Goal: Task Accomplishment & Management: Use online tool/utility

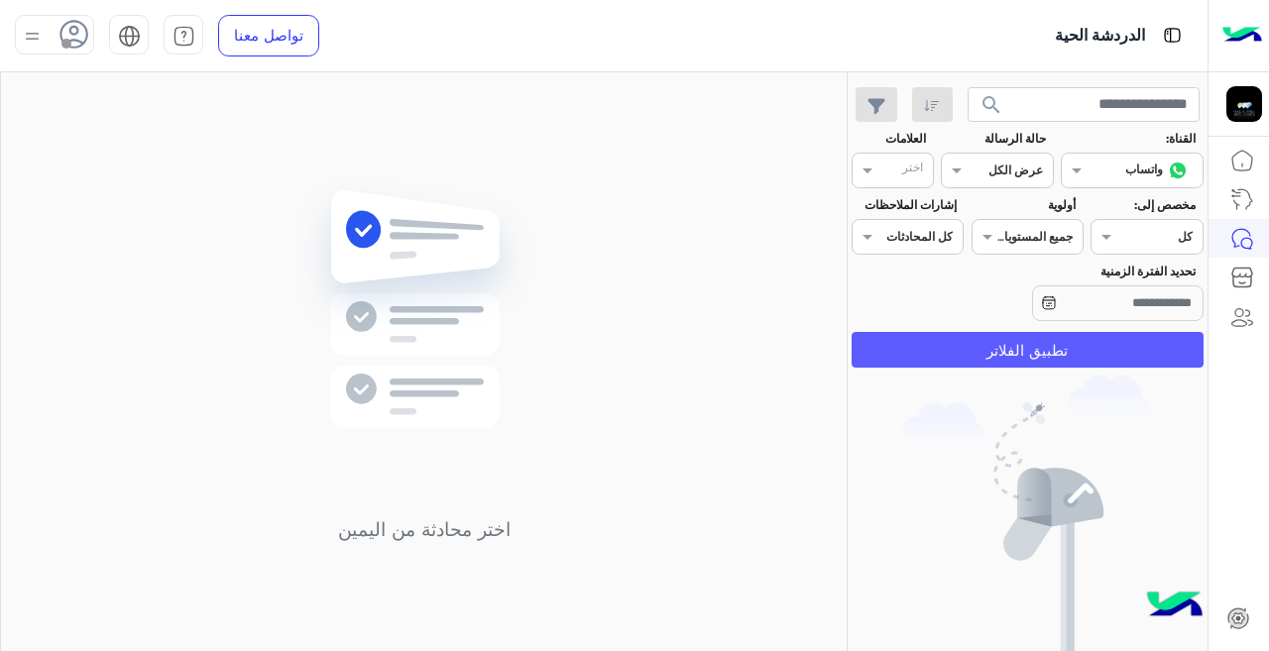
click at [1001, 345] on button "تطبيق الفلاتر" at bounding box center [1027, 350] width 352 height 36
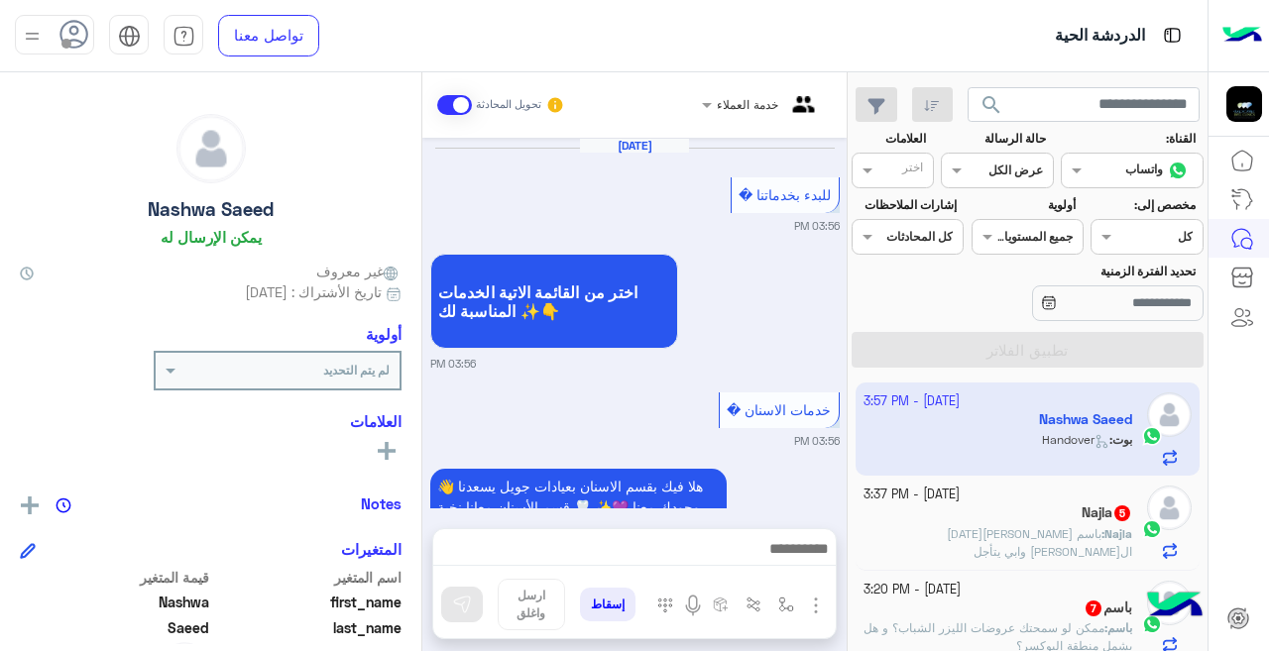
scroll to position [851, 0]
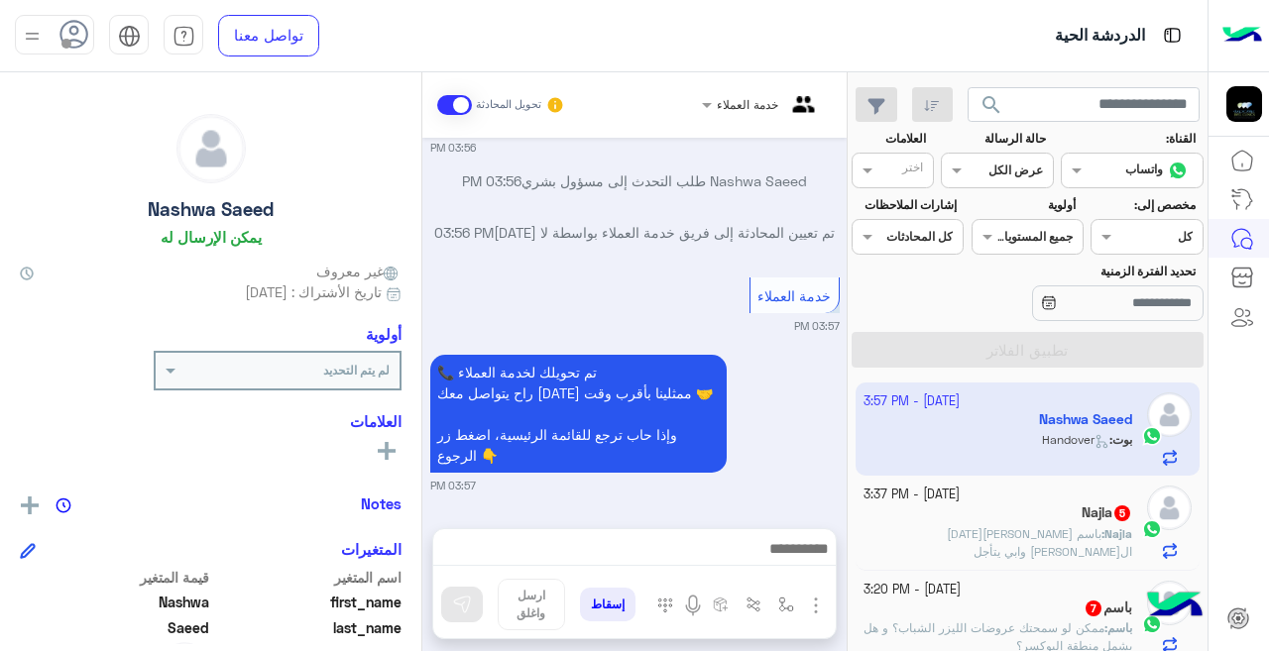
click at [996, 605] on div "باسم 7" at bounding box center [998, 610] width 270 height 21
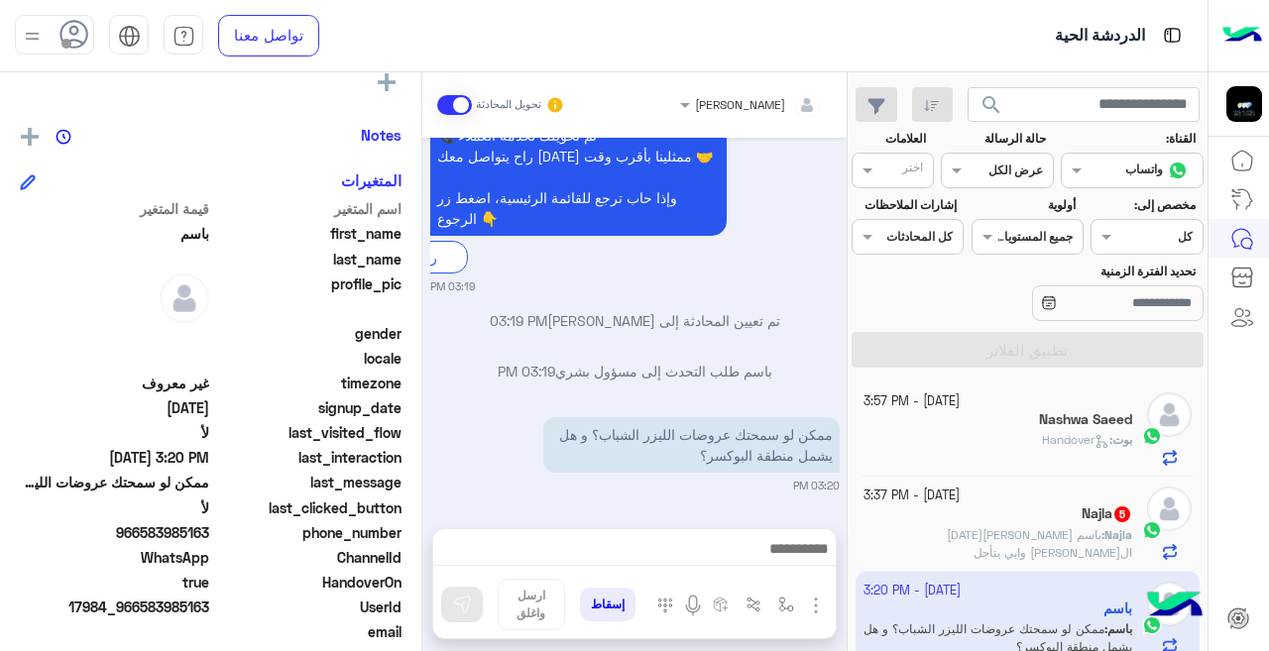
scroll to position [373, 0]
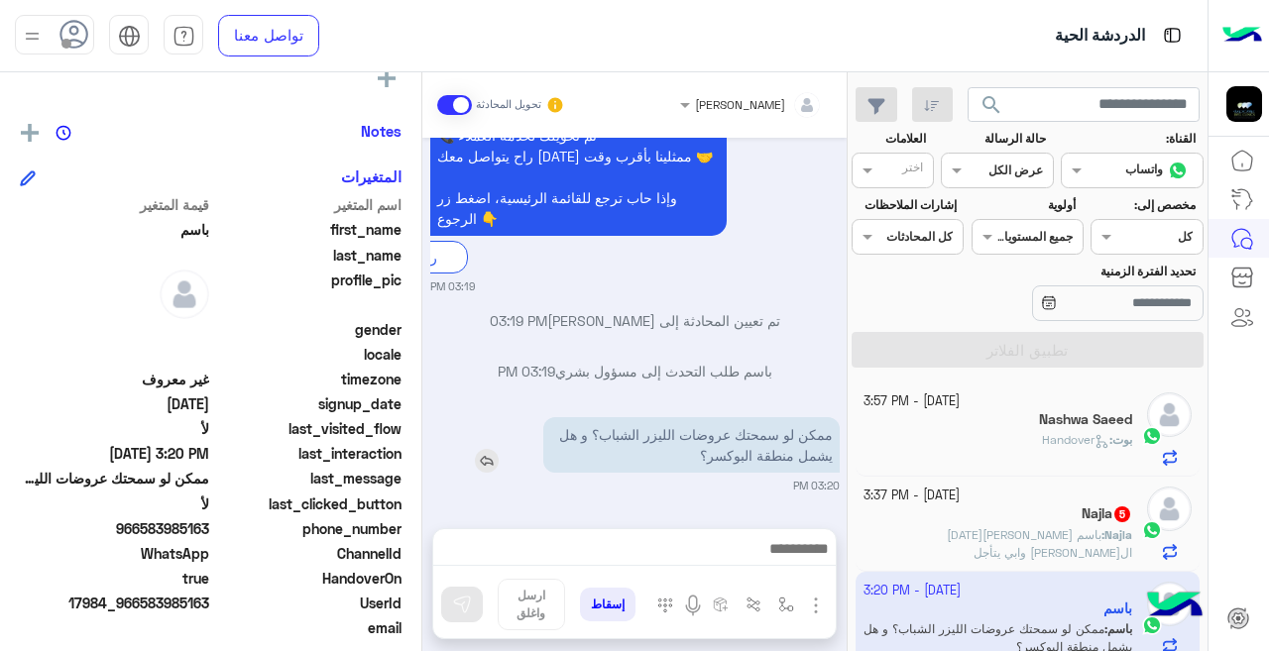
drag, startPoint x: 668, startPoint y: 430, endPoint x: 662, endPoint y: 441, distance: 12.4
drag, startPoint x: 662, startPoint y: 441, endPoint x: 688, endPoint y: 513, distance: 76.8
click at [688, 513] on div "[PERSON_NAME] تحويل المحادثة [DATE] 👋 أهلاً بك في قسم الليزر بعيادات جويل 💥 ✨ ا…" at bounding box center [634, 365] width 424 height 587
click at [911, 499] on small "[DATE] - 3:37 PM" at bounding box center [911, 496] width 96 height 19
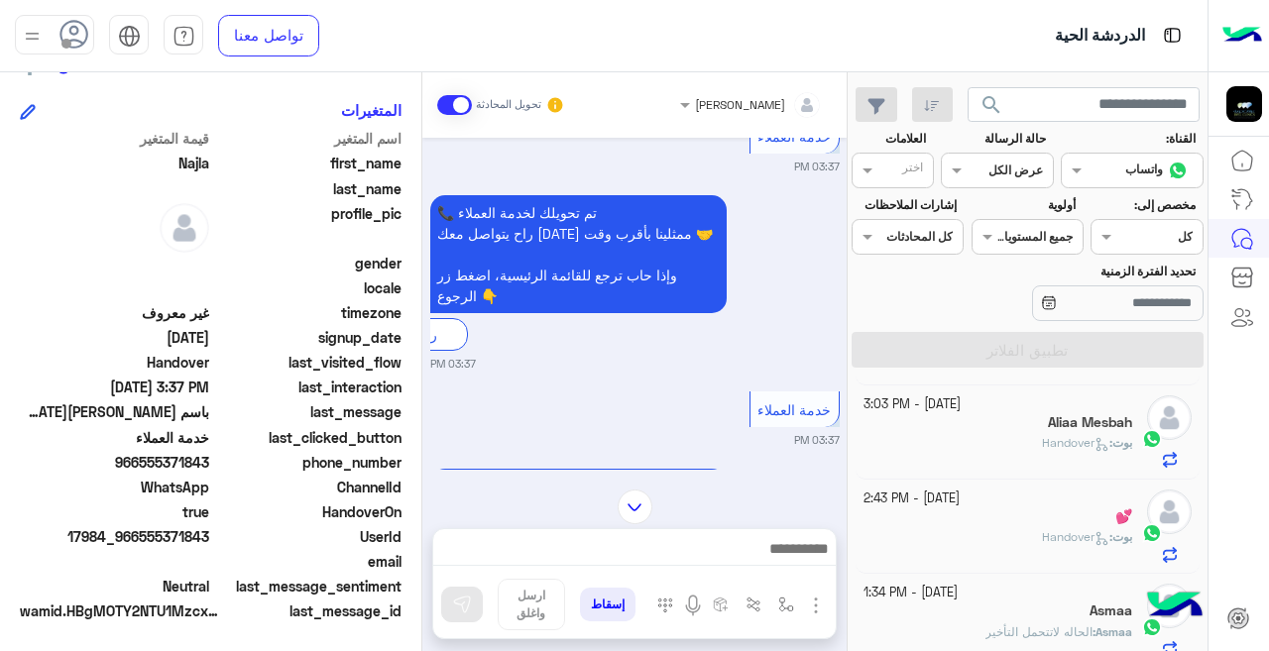
scroll to position [286, 0]
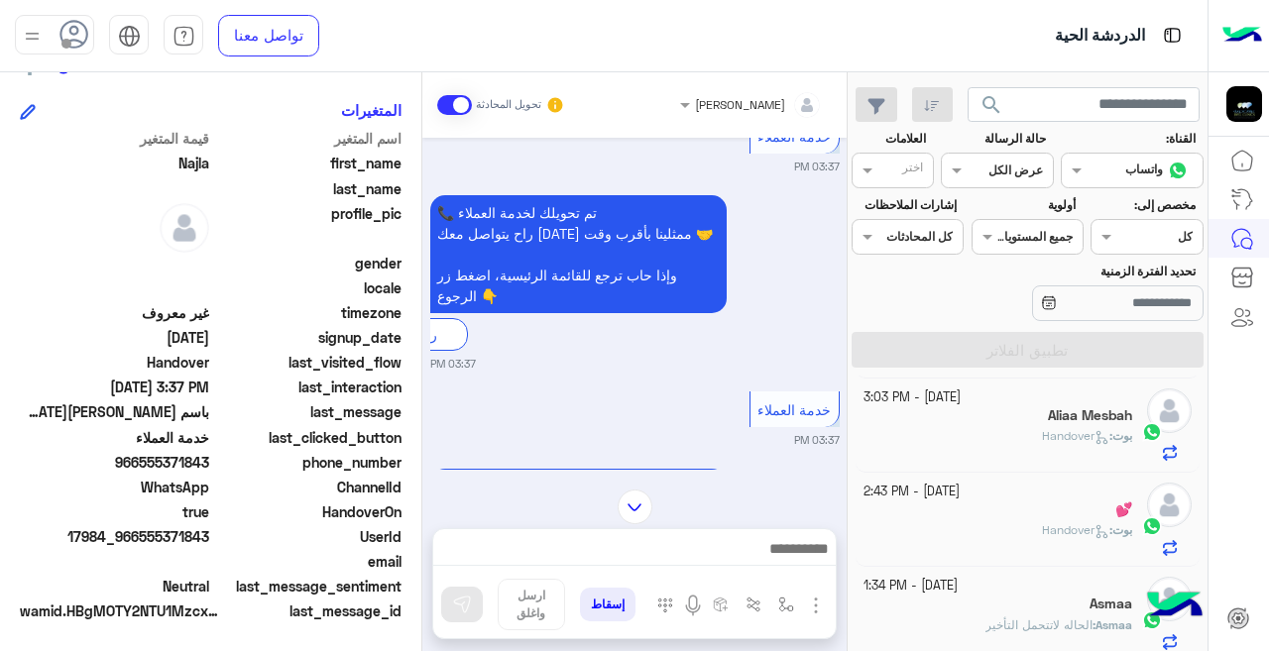
click at [981, 174] on div at bounding box center [997, 168] width 110 height 19
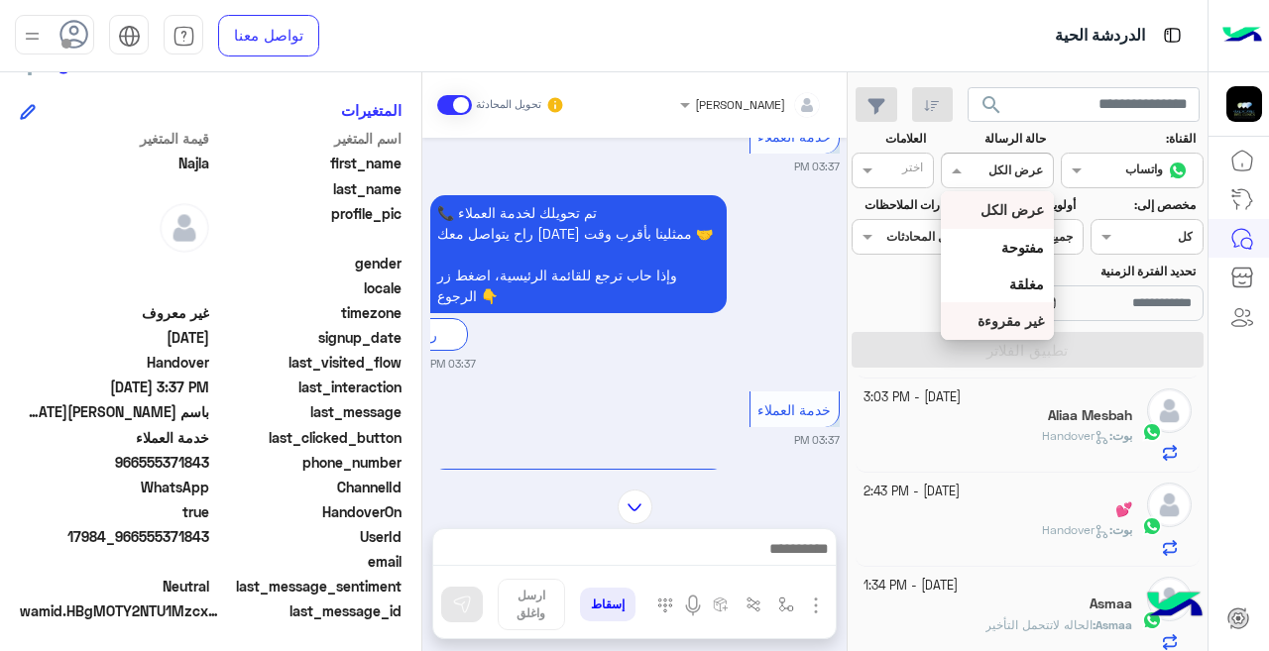
click at [999, 320] on b "غير مقروءة" at bounding box center [1010, 320] width 66 height 17
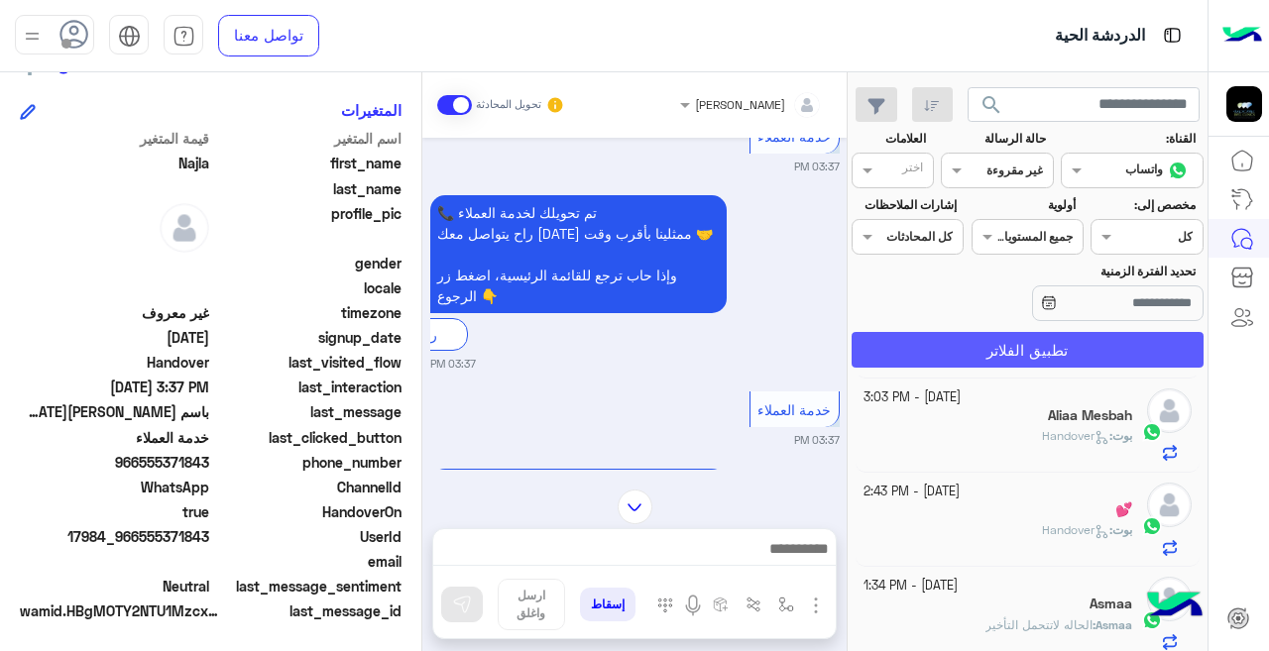
click at [1007, 340] on button "تطبيق الفلاتر" at bounding box center [1027, 350] width 352 height 36
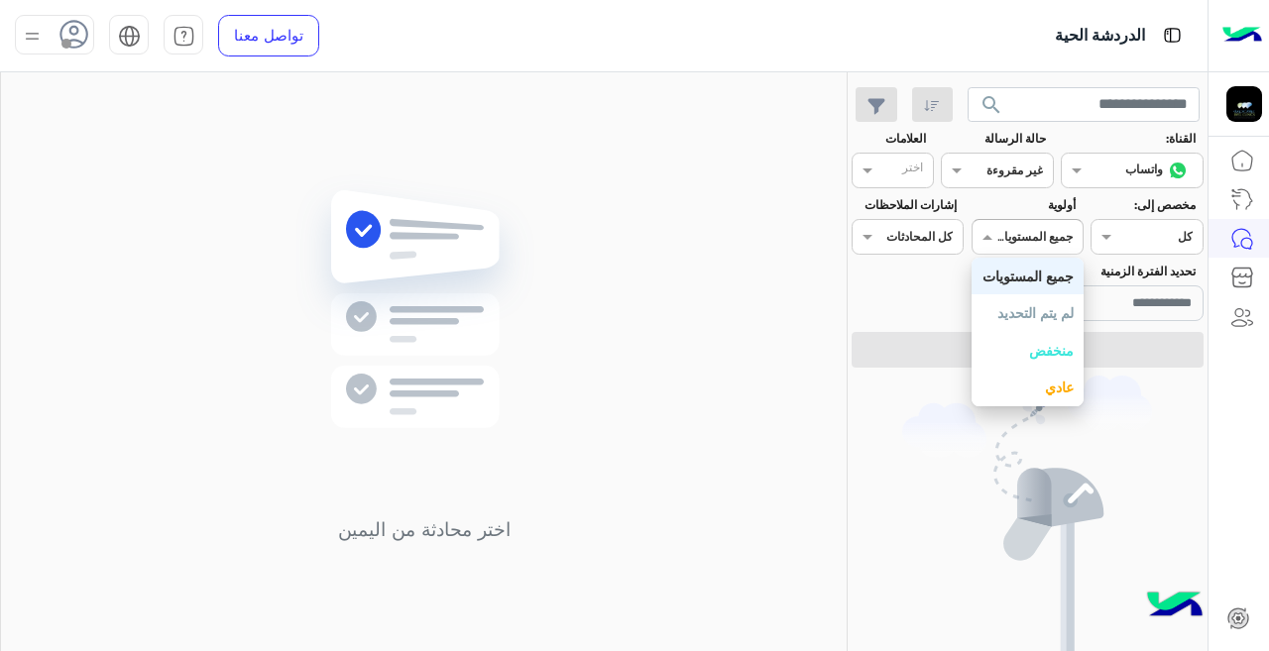
click at [1022, 235] on div at bounding box center [1027, 234] width 110 height 19
click at [1059, 282] on b "جميع المستويات" at bounding box center [1027, 276] width 91 height 17
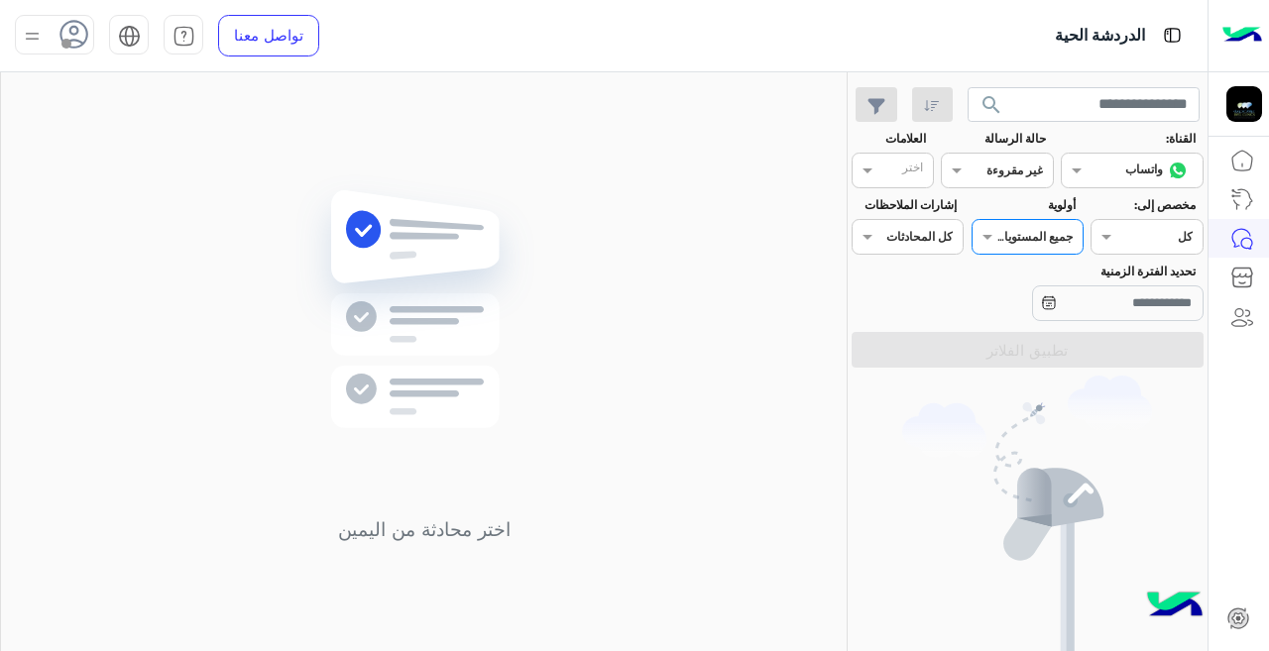
click at [938, 235] on input "text" at bounding box center [930, 235] width 46 height 18
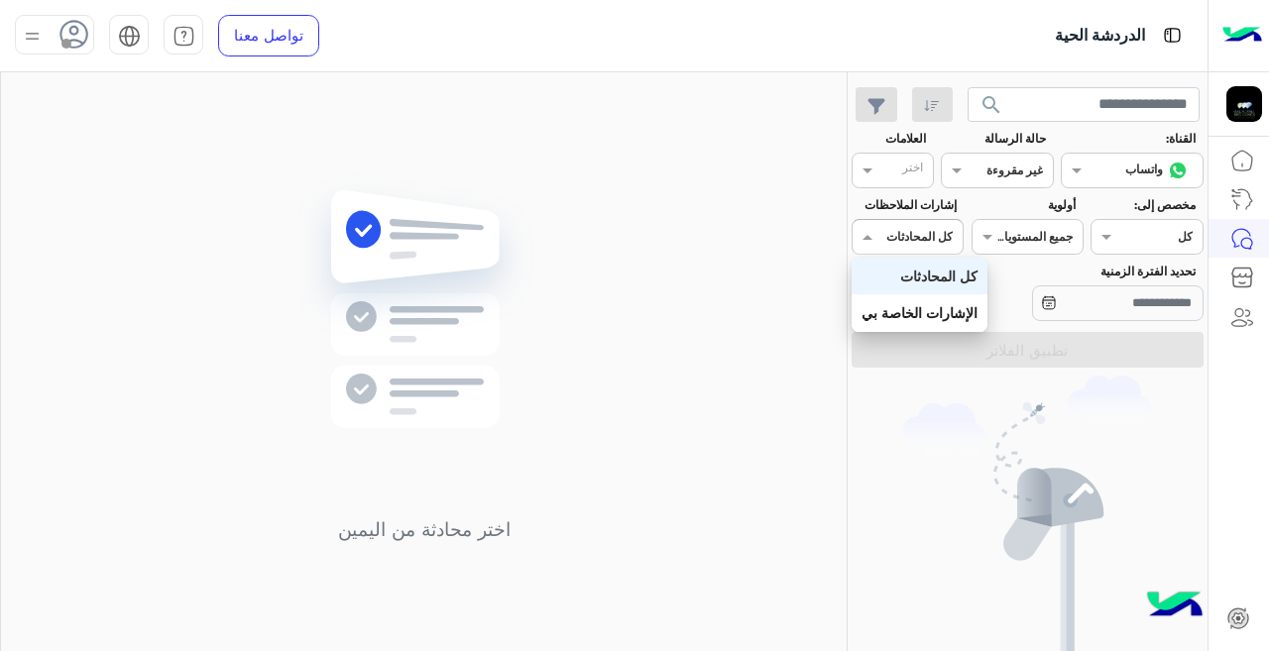
click at [940, 280] on b "كل المحادثات" at bounding box center [938, 276] width 77 height 17
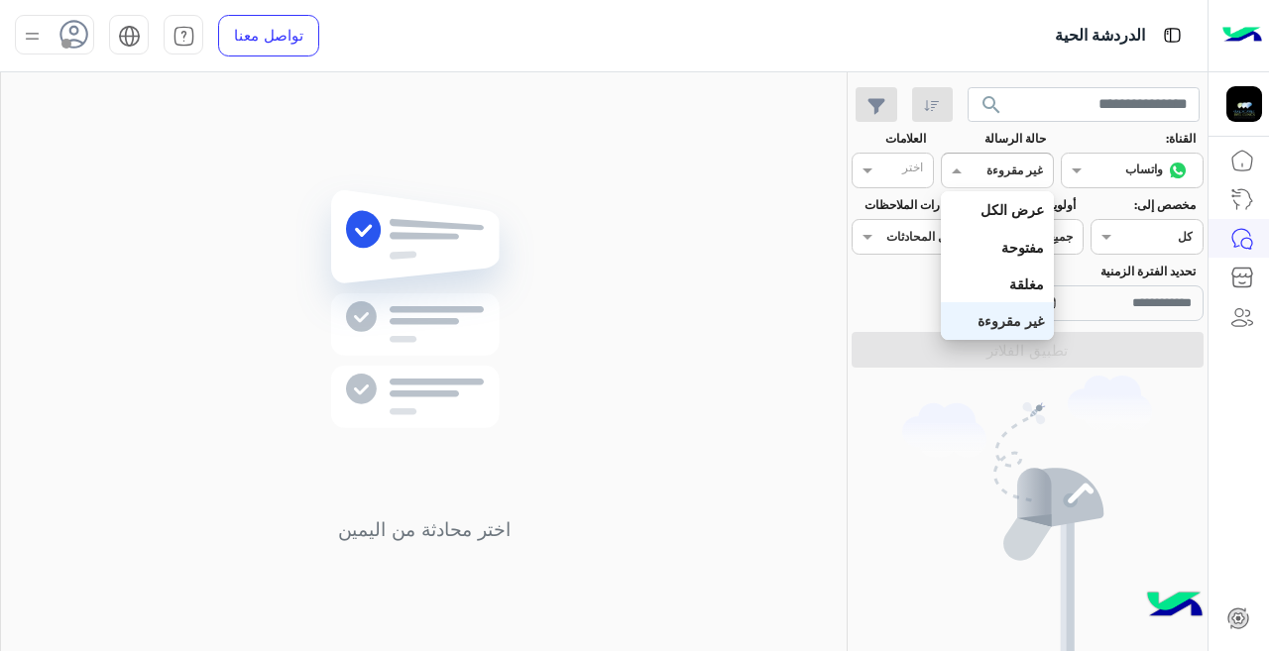
click at [1004, 175] on input "text" at bounding box center [1020, 169] width 46 height 18
click at [1009, 324] on b "غير مقروءة" at bounding box center [1010, 320] width 66 height 17
click at [993, 171] on div at bounding box center [997, 168] width 110 height 19
click at [1003, 204] on b "عرض الكل" at bounding box center [1011, 209] width 63 height 17
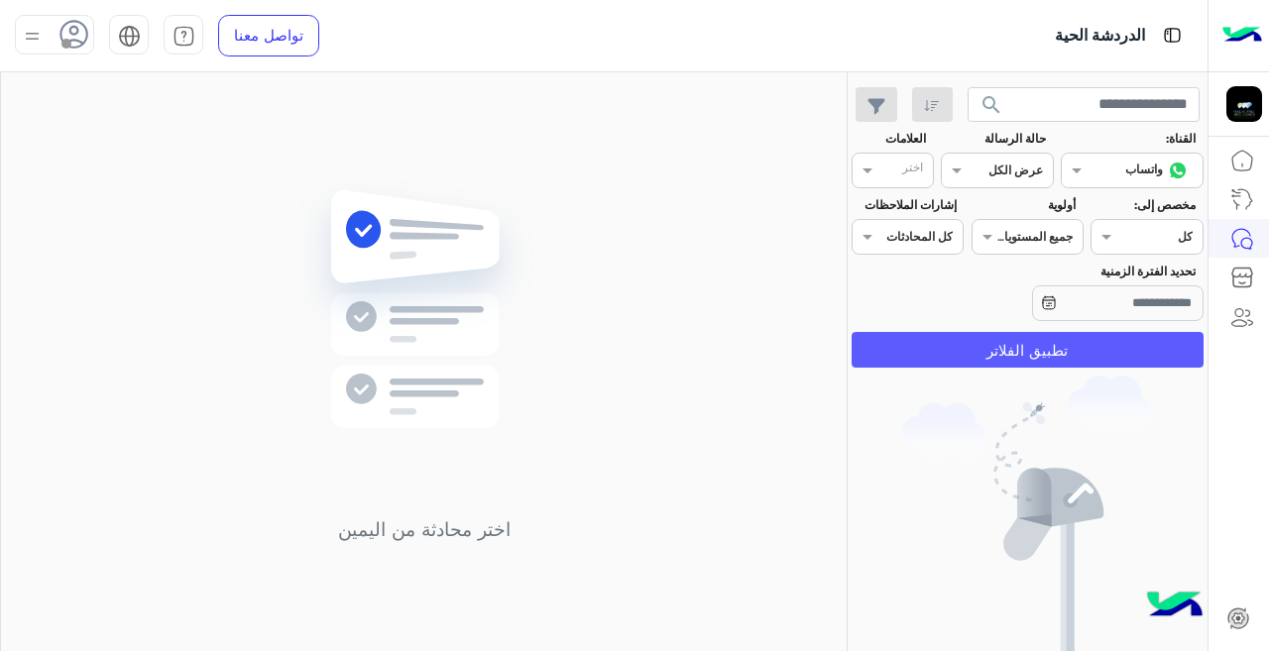
click at [1015, 347] on button "تطبيق الفلاتر" at bounding box center [1027, 350] width 352 height 36
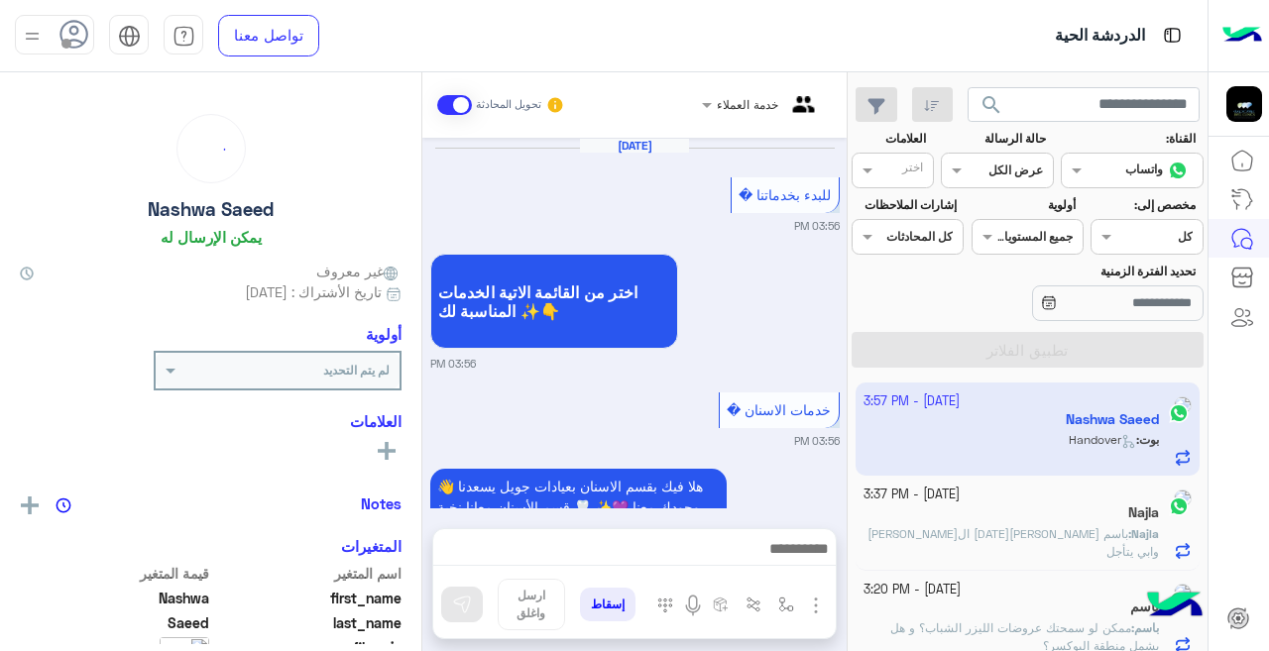
scroll to position [851, 0]
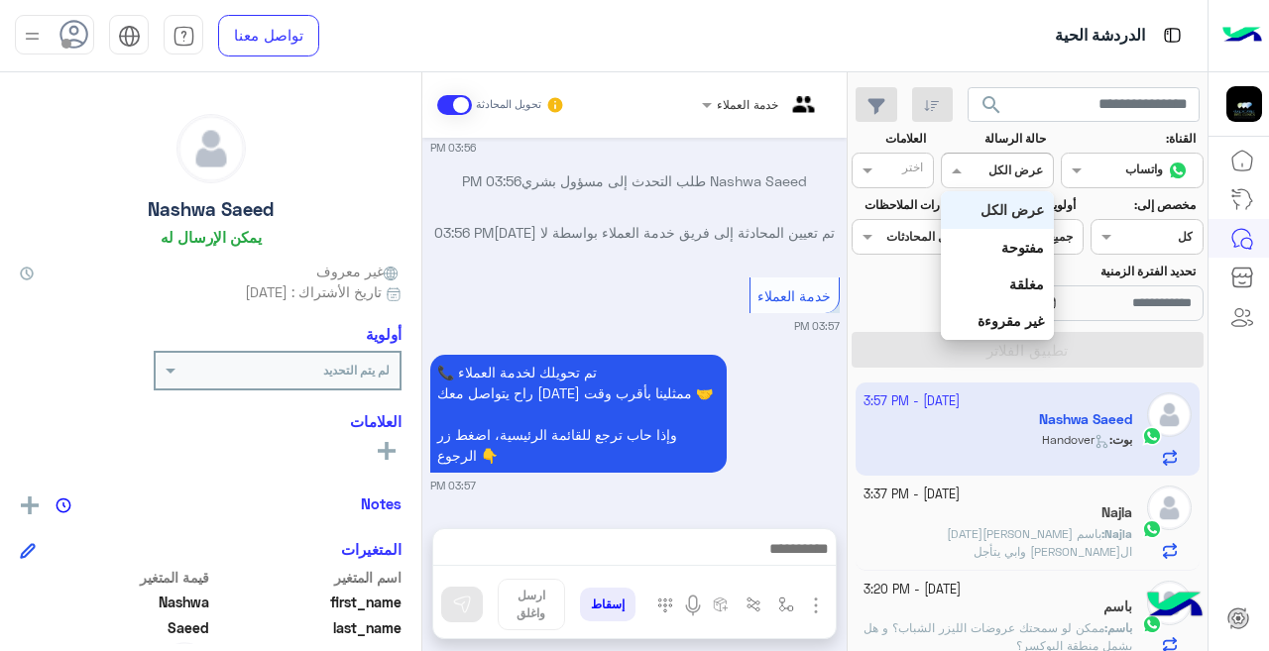
click at [955, 169] on span at bounding box center [954, 170] width 25 height 21
click at [987, 313] on b "غير مقروءة" at bounding box center [1010, 320] width 66 height 17
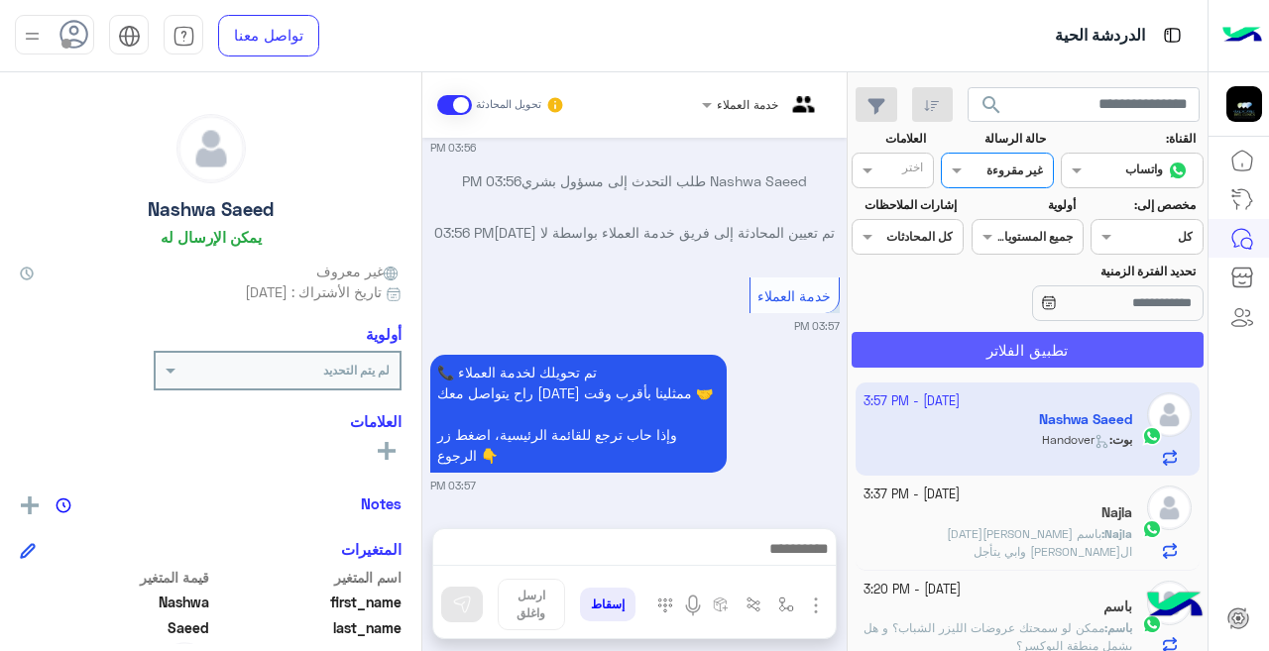
click at [1018, 356] on button "تطبيق الفلاتر" at bounding box center [1027, 350] width 352 height 36
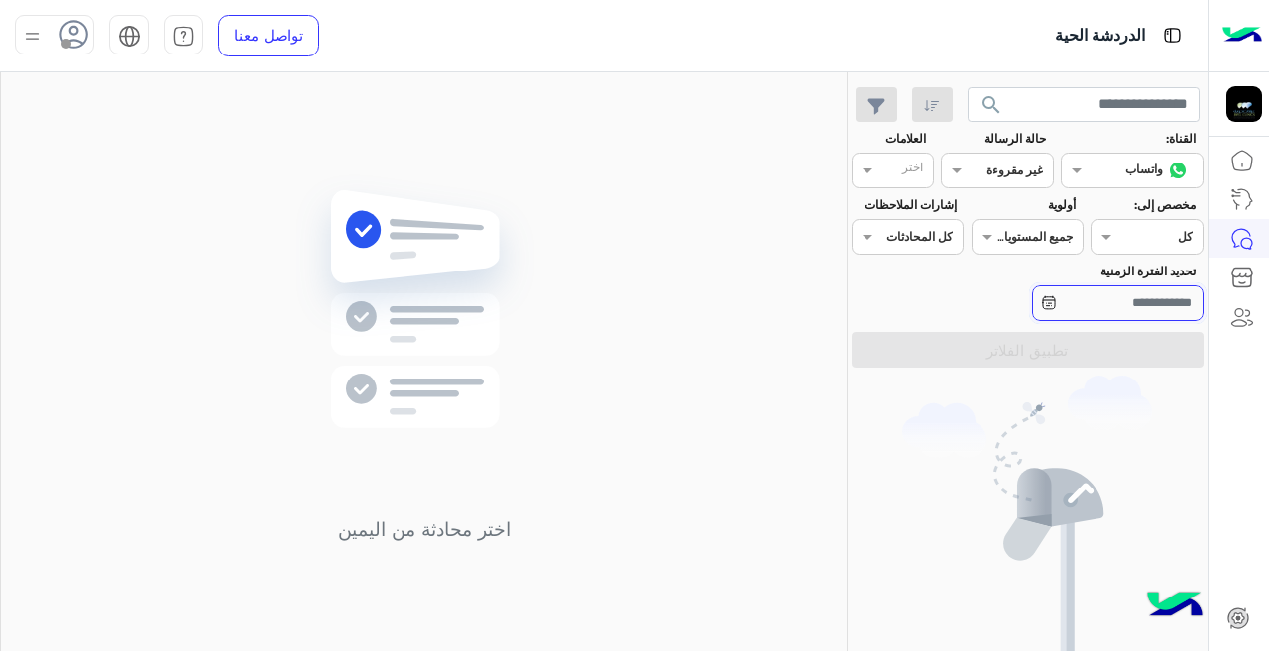
click at [1138, 303] on input "تحديد الفترة الزمنية" at bounding box center [1117, 303] width 171 height 36
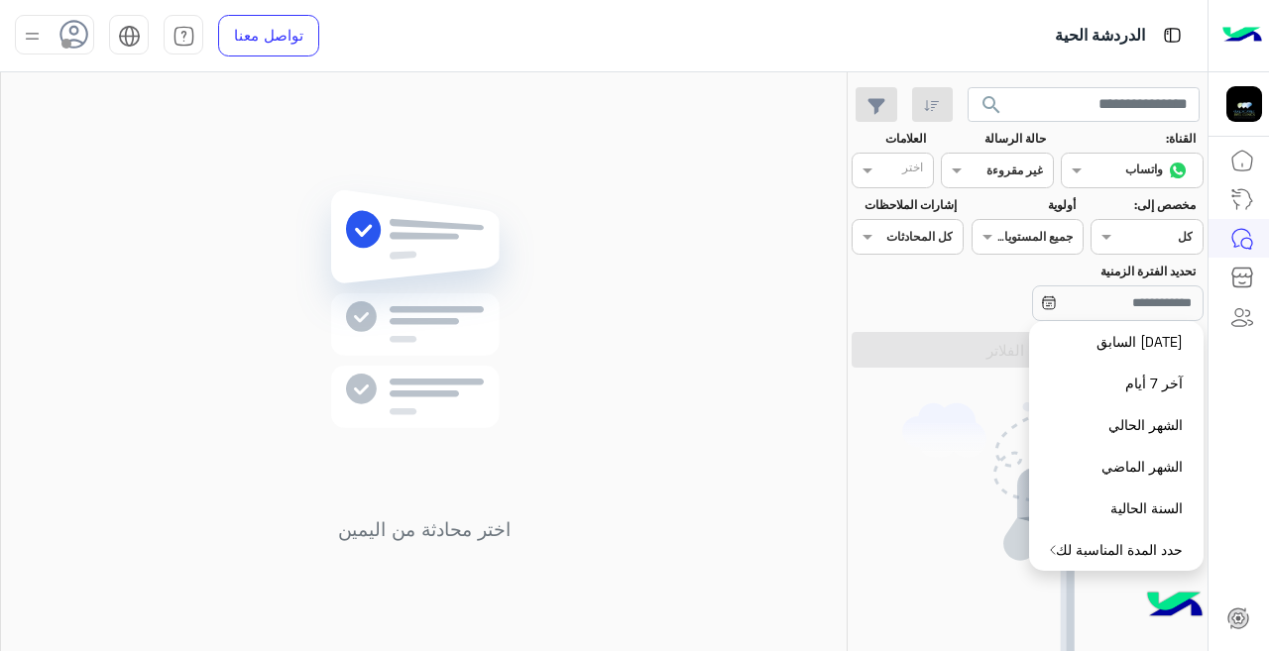
click at [807, 435] on div "اختر محادثة من اليمين" at bounding box center [423, 365] width 845 height 587
click at [902, 446] on div "ليس لديك أية محادثات فعالة حاليًا" at bounding box center [1027, 557] width 360 height 362
click at [921, 319] on div "تحديد الفترة الزمنية" at bounding box center [1027, 294] width 360 height 62
drag, startPoint x: 999, startPoint y: 295, endPoint x: 1030, endPoint y: 298, distance: 30.9
click at [1032, 298] on div at bounding box center [1117, 303] width 171 height 36
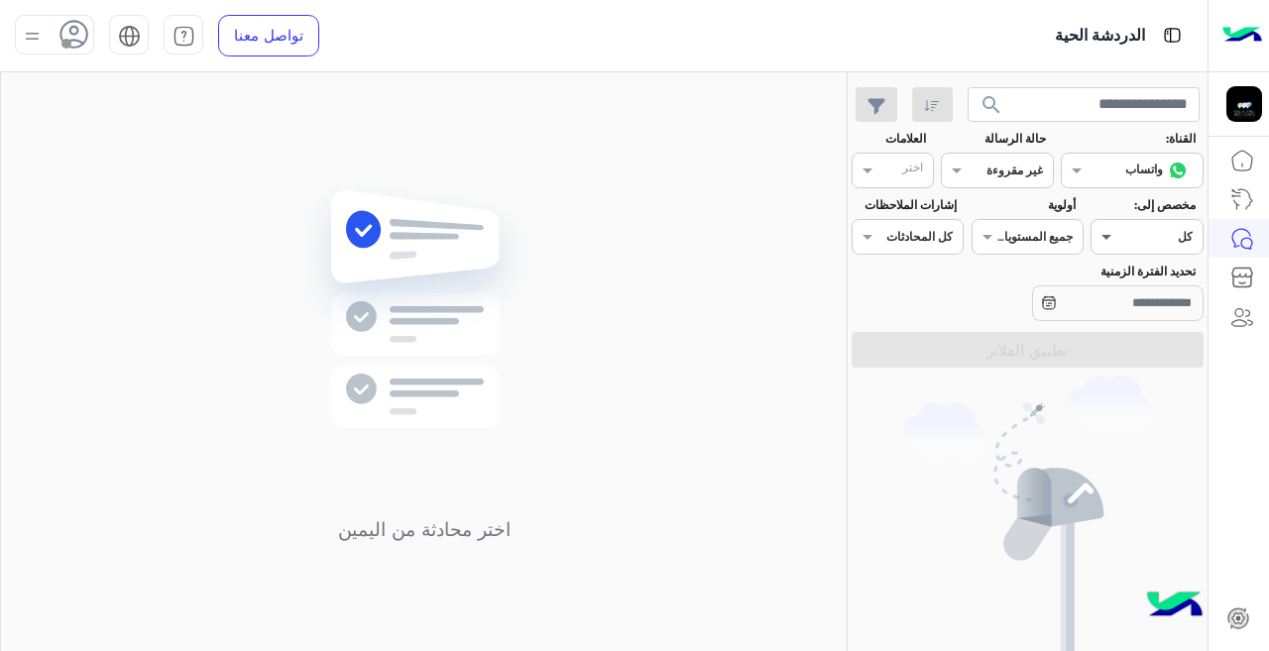
click at [1107, 239] on span at bounding box center [1103, 236] width 25 height 21
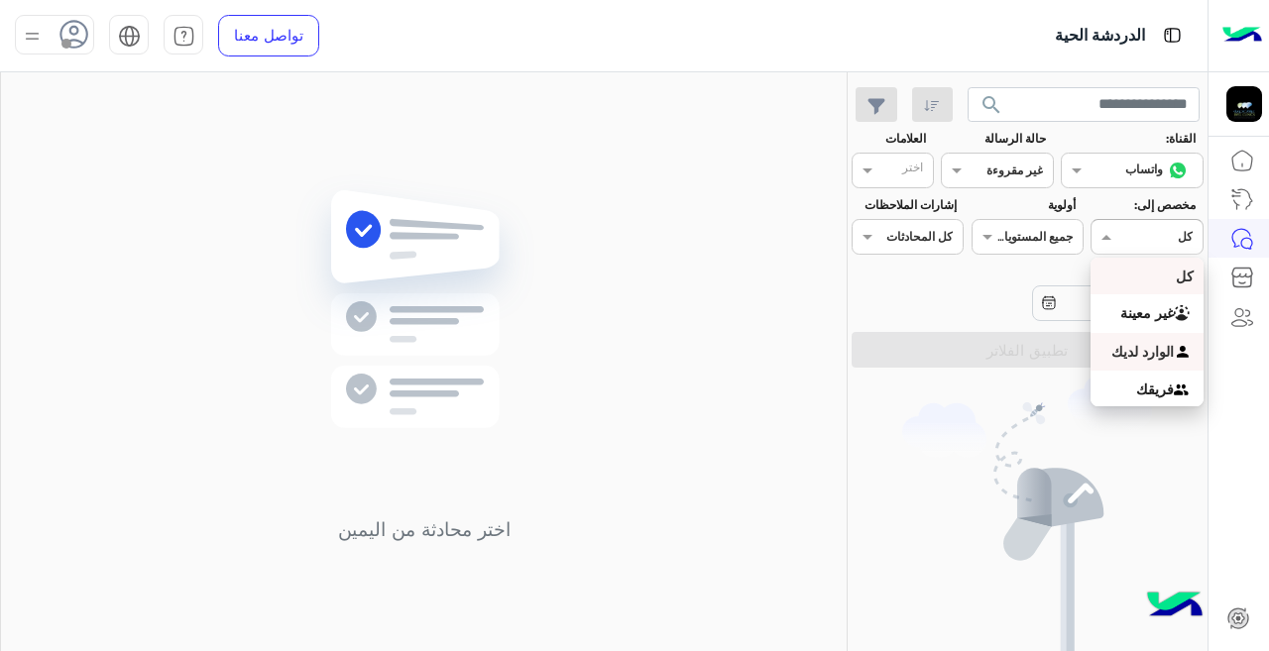
drag, startPoint x: 1178, startPoint y: 358, endPoint x: 1153, endPoint y: 364, distance: 26.4
click at [1176, 360] on div "الوارد لديك" at bounding box center [1146, 352] width 112 height 39
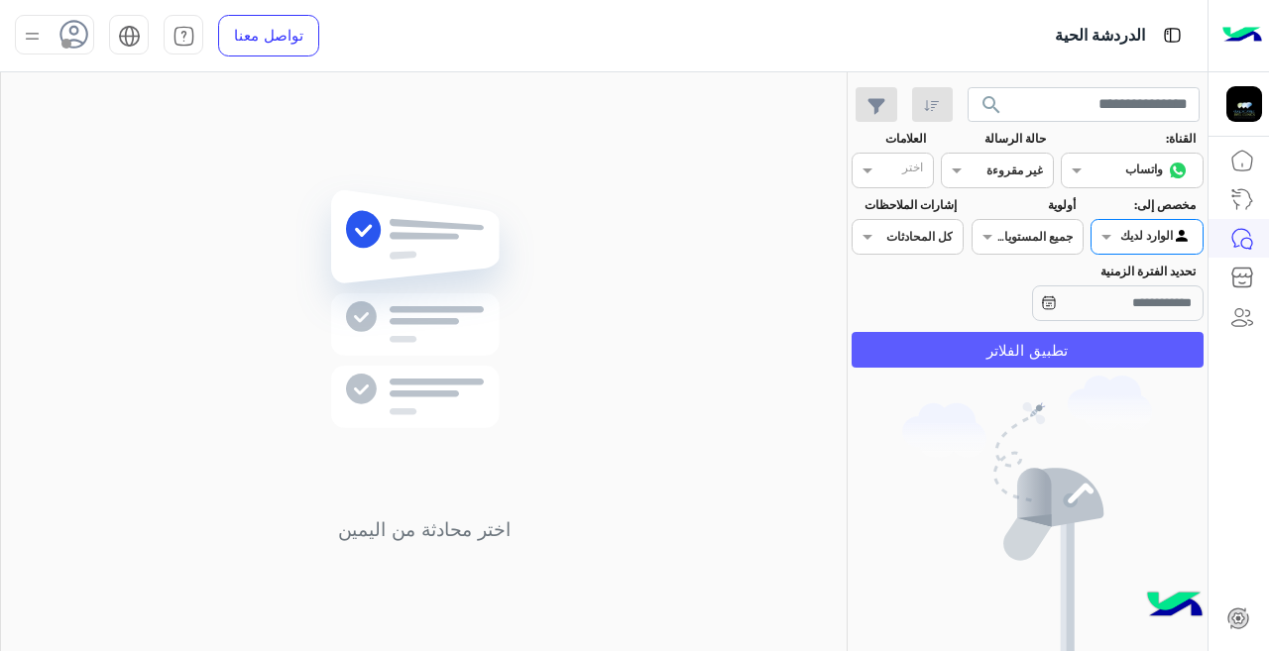
click at [1072, 344] on button "تطبيق الفلاتر" at bounding box center [1027, 350] width 352 height 36
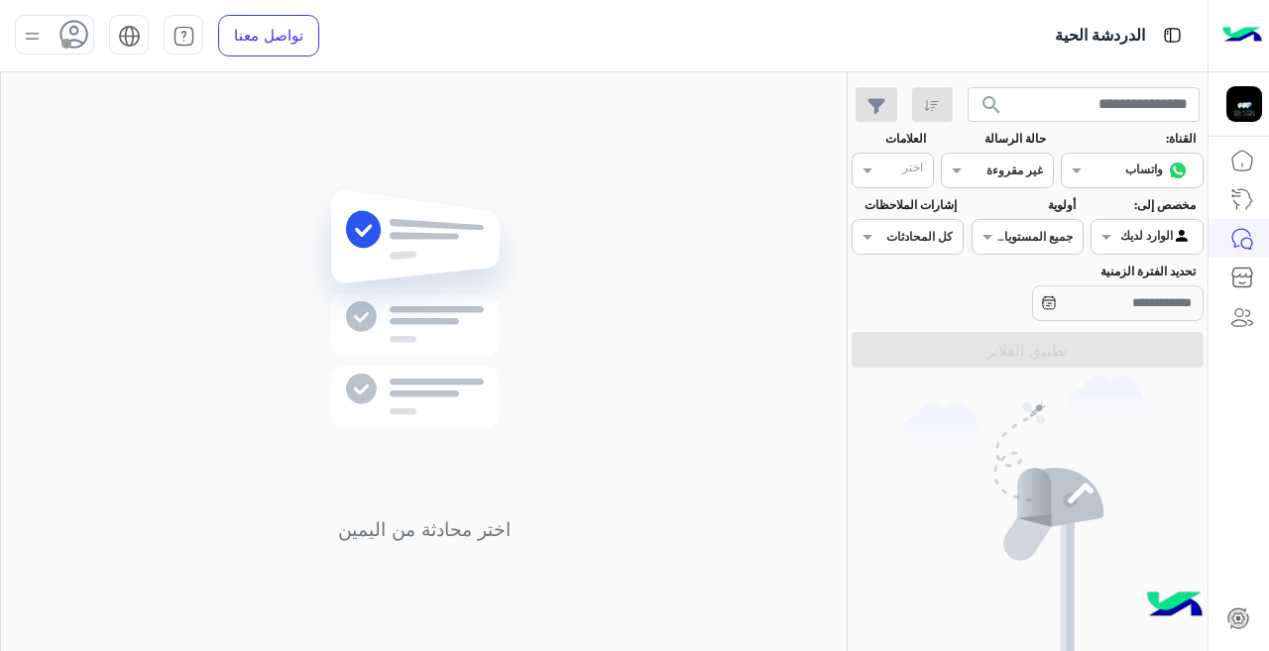
click at [1134, 228] on div at bounding box center [1146, 234] width 110 height 19
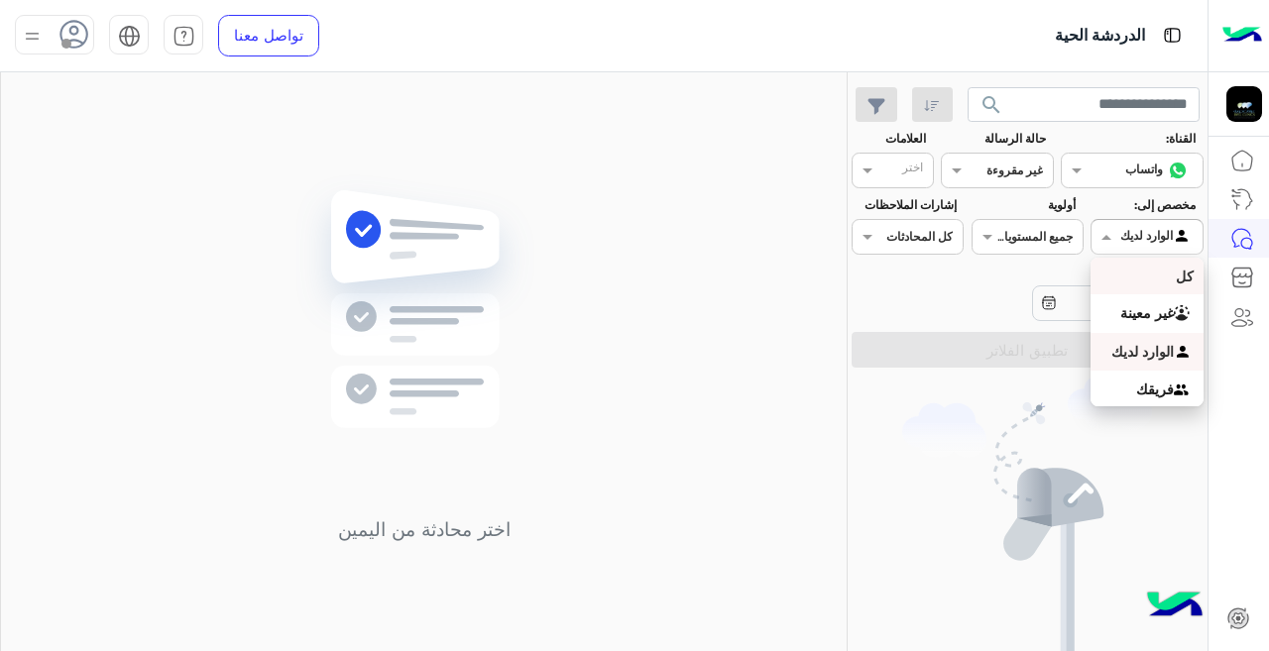
click at [1147, 277] on div "كل" at bounding box center [1146, 276] width 112 height 37
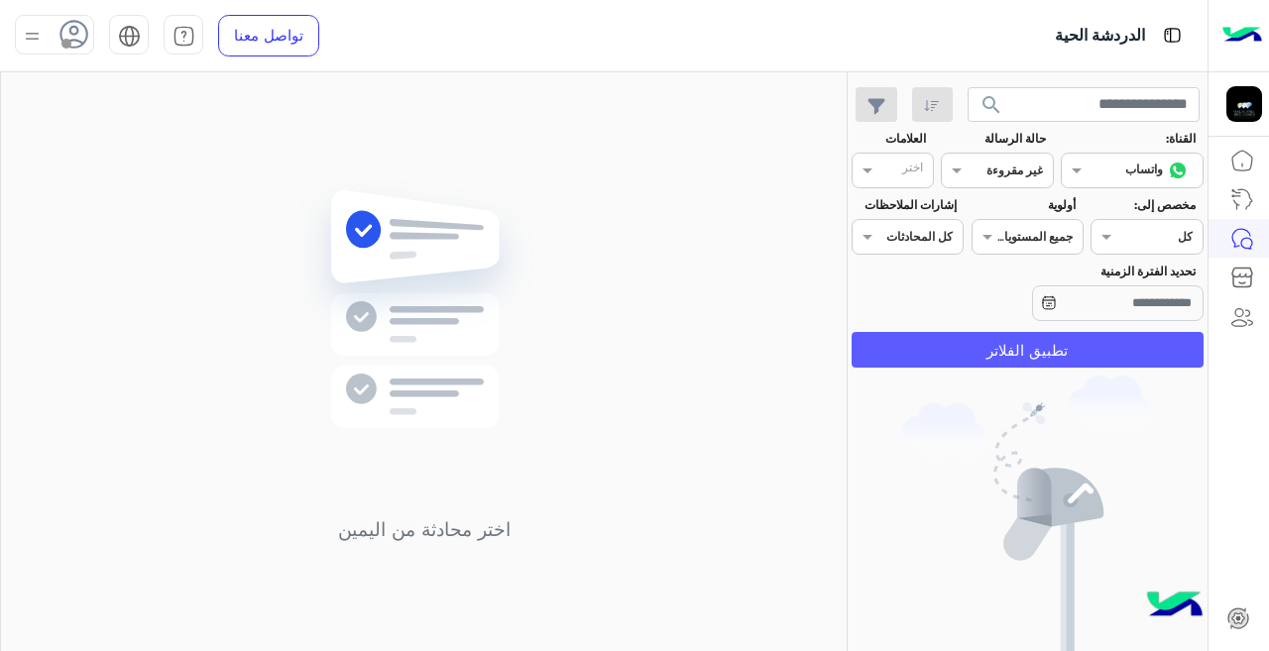
click at [1090, 346] on button "تطبيق الفلاتر" at bounding box center [1027, 350] width 352 height 36
